Goal: Information Seeking & Learning: Check status

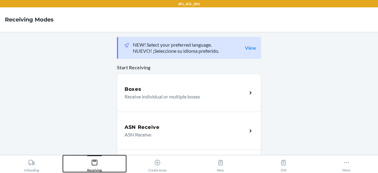
click at [102, 166] on button "Receiving" at bounding box center [94, 163] width 63 height 17
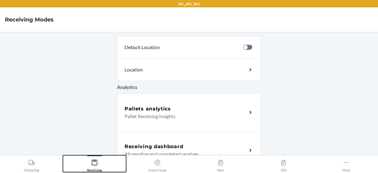
scroll to position [254, 0]
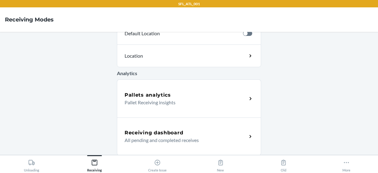
click at [153, 95] on h5 "Pallets analytics" at bounding box center [148, 94] width 46 height 7
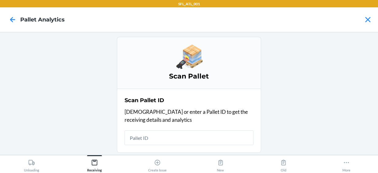
click at [150, 136] on input "text" at bounding box center [189, 137] width 129 height 15
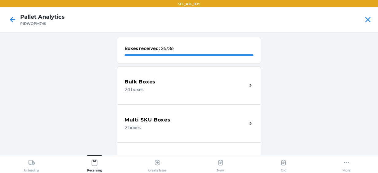
click at [178, 89] on p "24 boxes" at bounding box center [184, 89] width 118 height 7
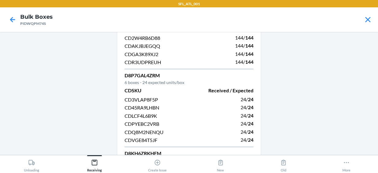
scroll to position [105, 0]
